Goal: Task Accomplishment & Management: Manage account settings

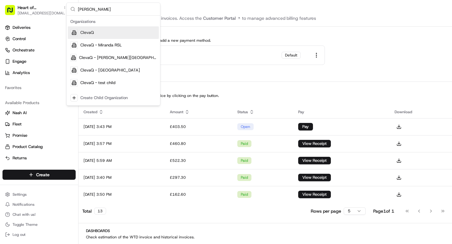
type input "[PERSON_NAME]"
click at [90, 32] on span "ClevaQ" at bounding box center [86, 33] width 13 height 6
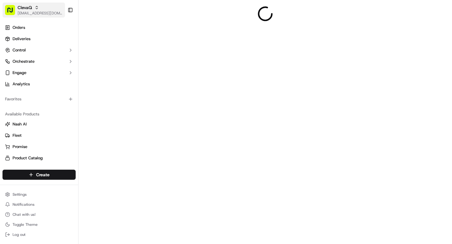
click at [29, 7] on span "ClevaQ" at bounding box center [25, 7] width 14 height 6
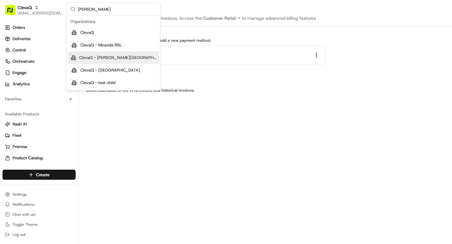
type input "Cleva"
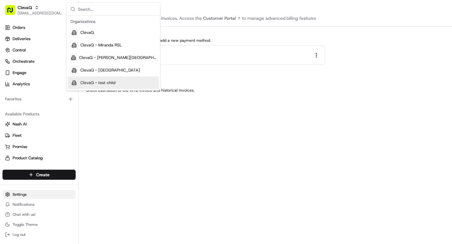
click at [22, 194] on html "ClevaQ grace@usenash.com Toggle Sidebar Orders Deliveries Control Orchestrate E…" at bounding box center [226, 122] width 452 height 244
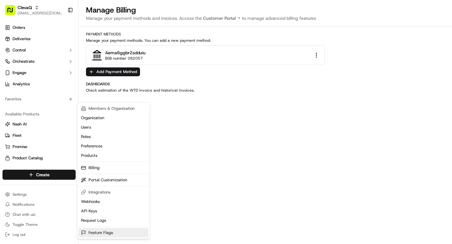
click at [103, 230] on link "Feature Flags" at bounding box center [113, 232] width 70 height 9
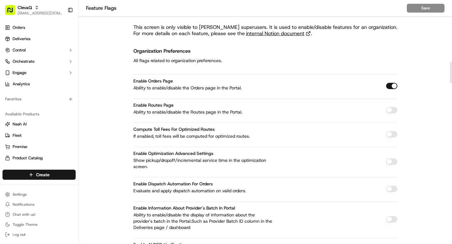
scroll to position [712, 0]
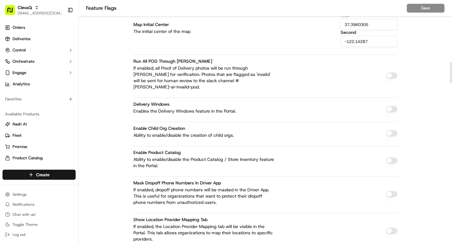
click at [388, 130] on button "button" at bounding box center [391, 133] width 11 height 6
click at [425, 8] on button "Save" at bounding box center [425, 8] width 38 height 9
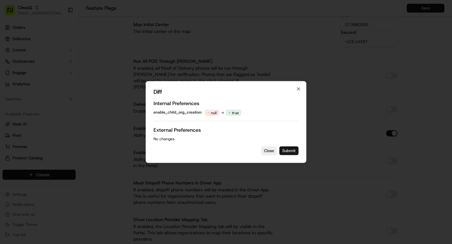
click at [291, 149] on button "Submit" at bounding box center [288, 150] width 19 height 9
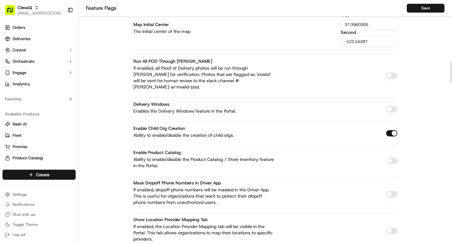
click at [37, 8] on icon "button" at bounding box center [37, 8] width 2 height 1
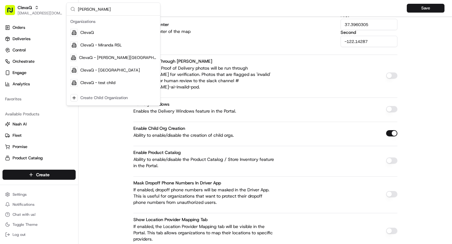
type input "clevaq"
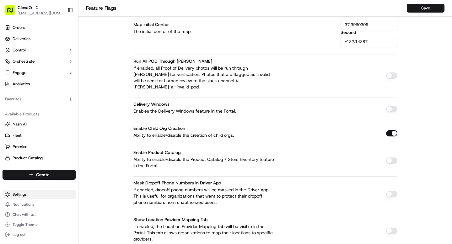
click at [25, 196] on html "ClevaQ grace@usenash.com Toggle Sidebar Orders Deliveries Control Orchestrate E…" at bounding box center [226, 122] width 452 height 244
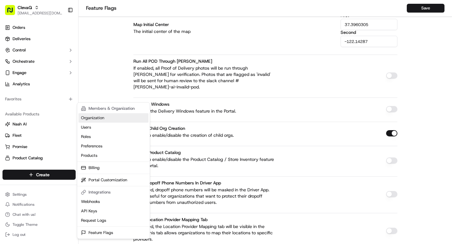
click at [101, 118] on link "Organization" at bounding box center [113, 117] width 70 height 9
